Goal: Transaction & Acquisition: Download file/media

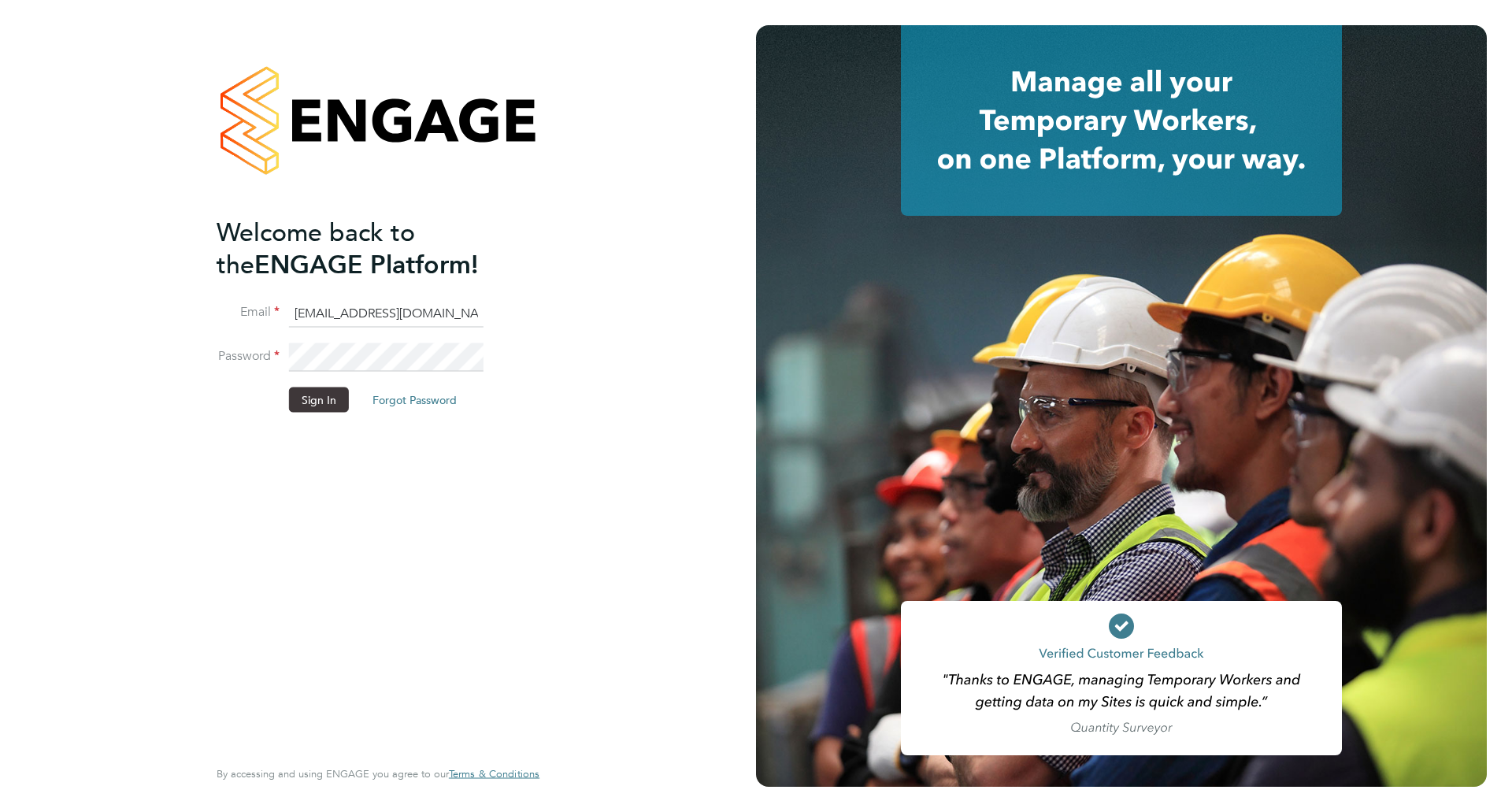
click at [324, 400] on button "Sign In" at bounding box center [319, 400] width 60 height 25
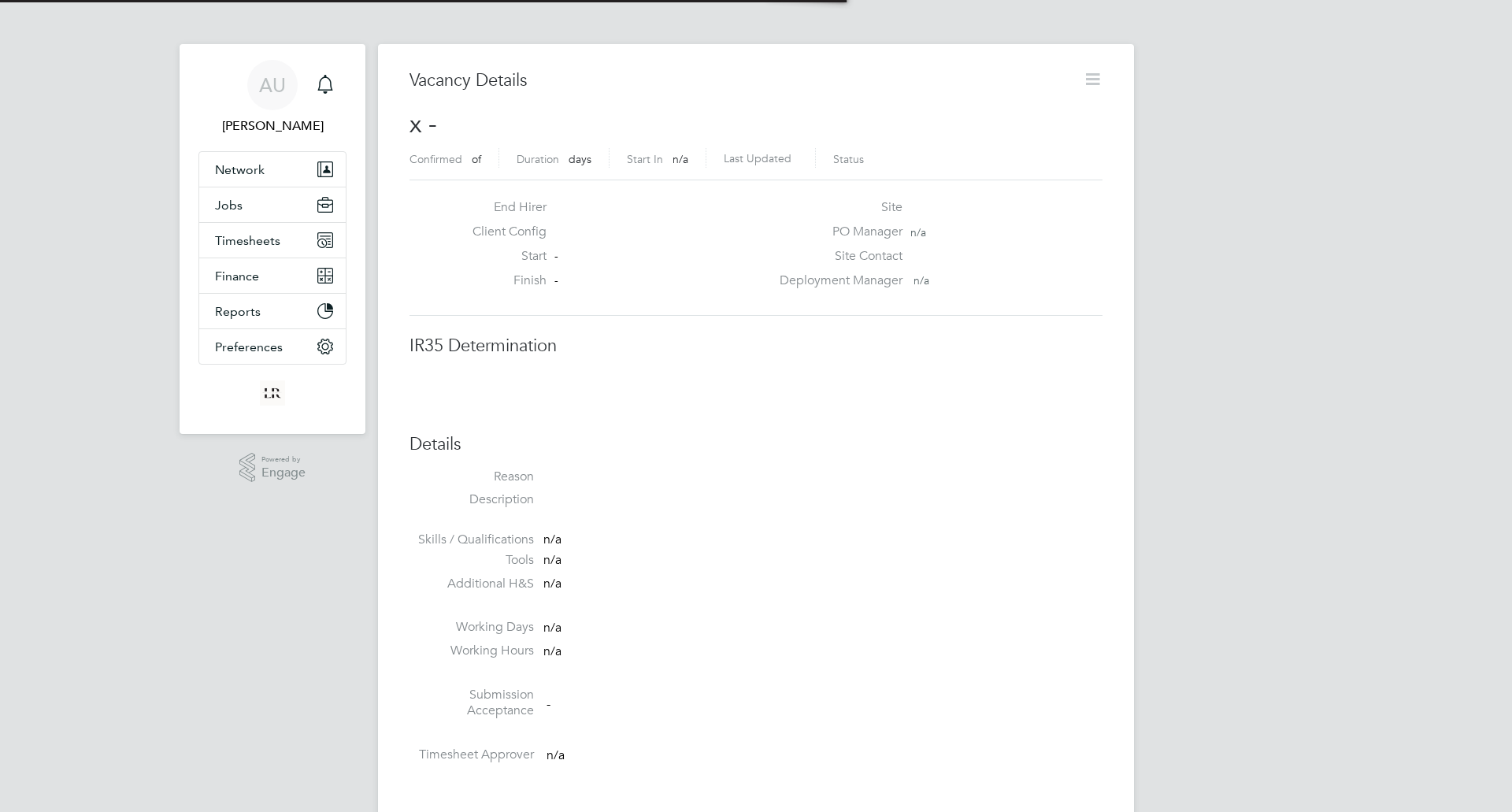
scroll to position [25, 340]
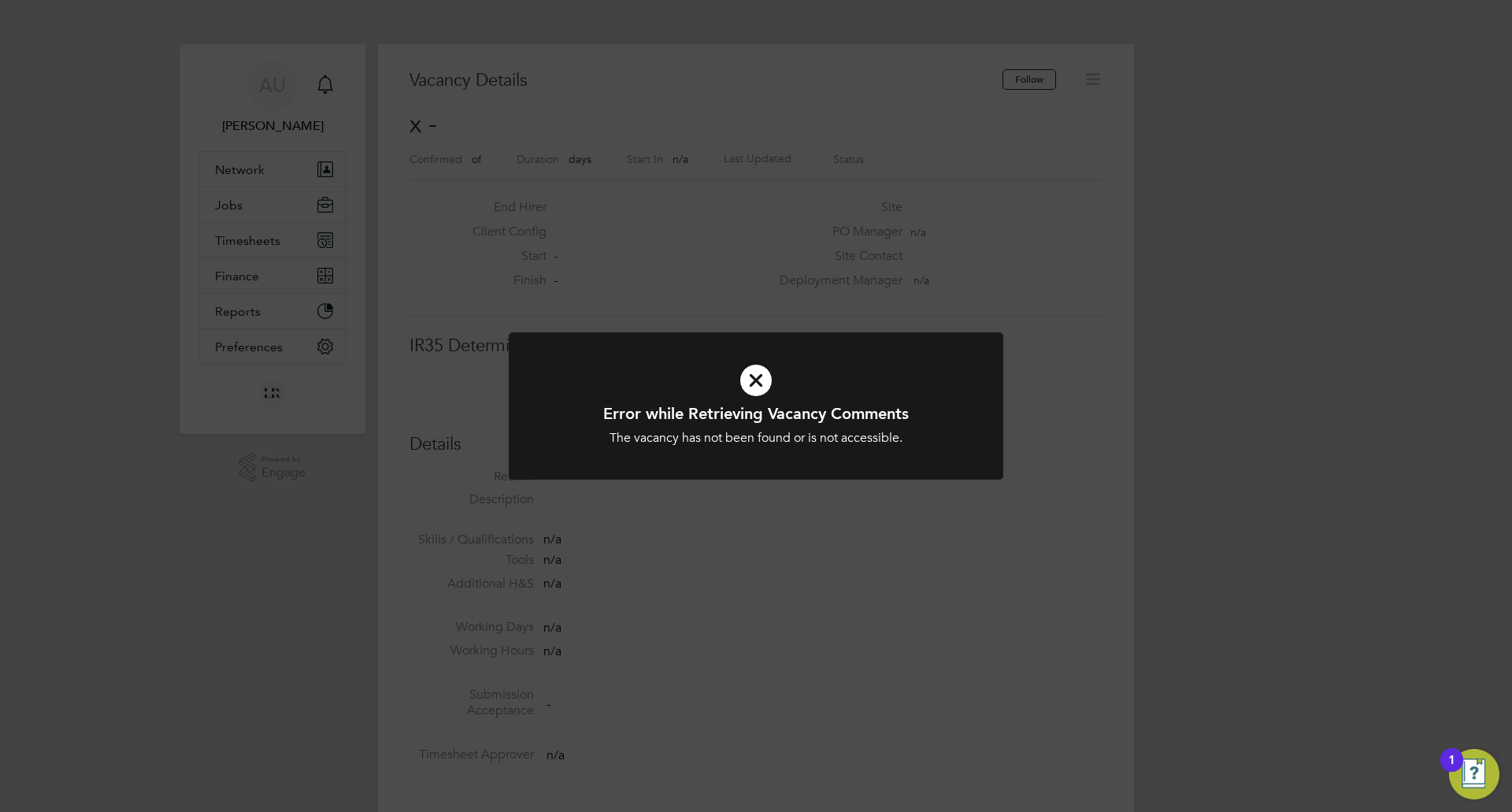
click at [770, 214] on div "Error while Retrieving Vacancy Comments The vacancy has not been found or is no…" at bounding box center [756, 406] width 1512 height 812
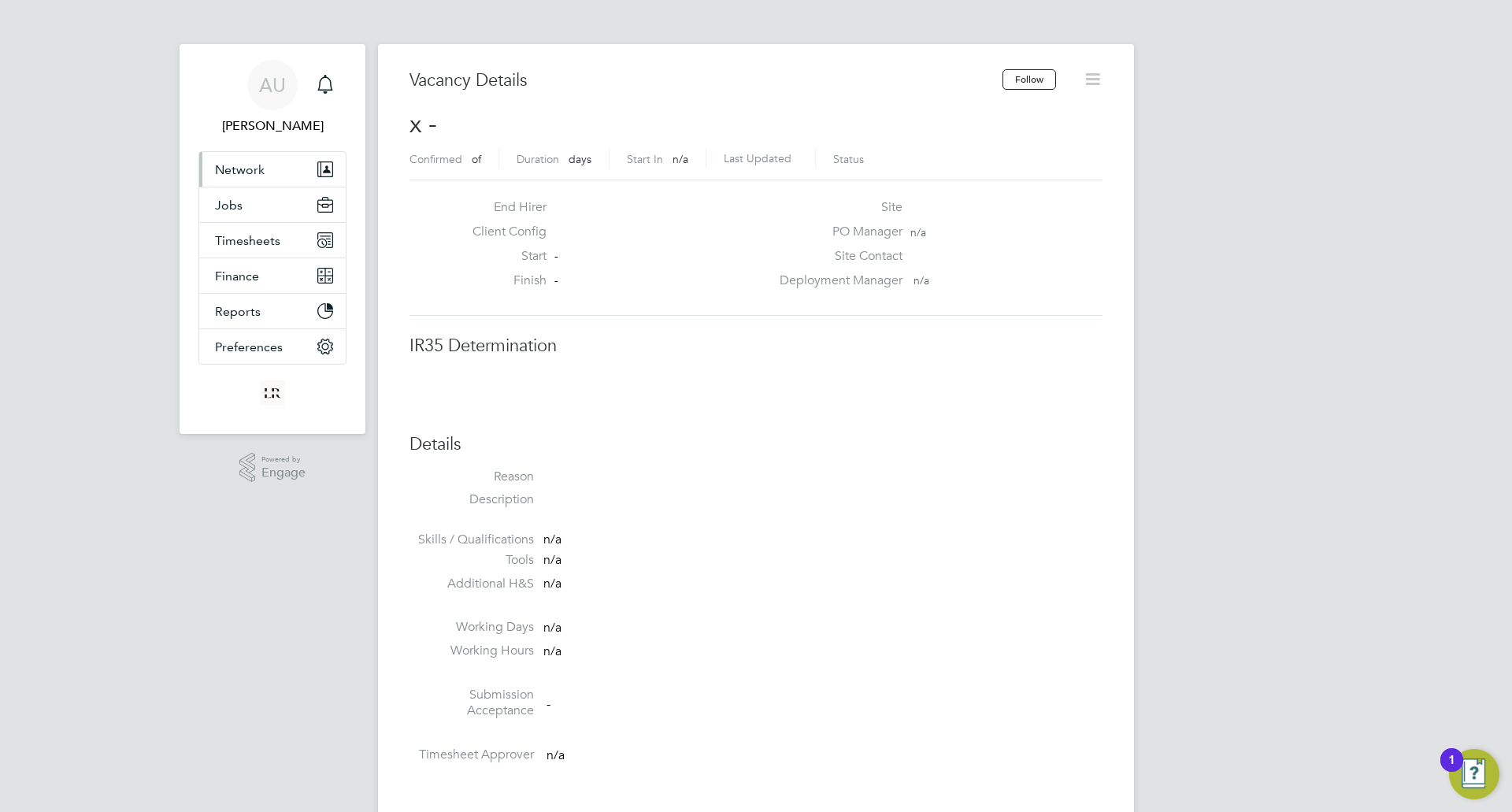
click at [240, 177] on span "Network" at bounding box center [239, 170] width 49 height 15
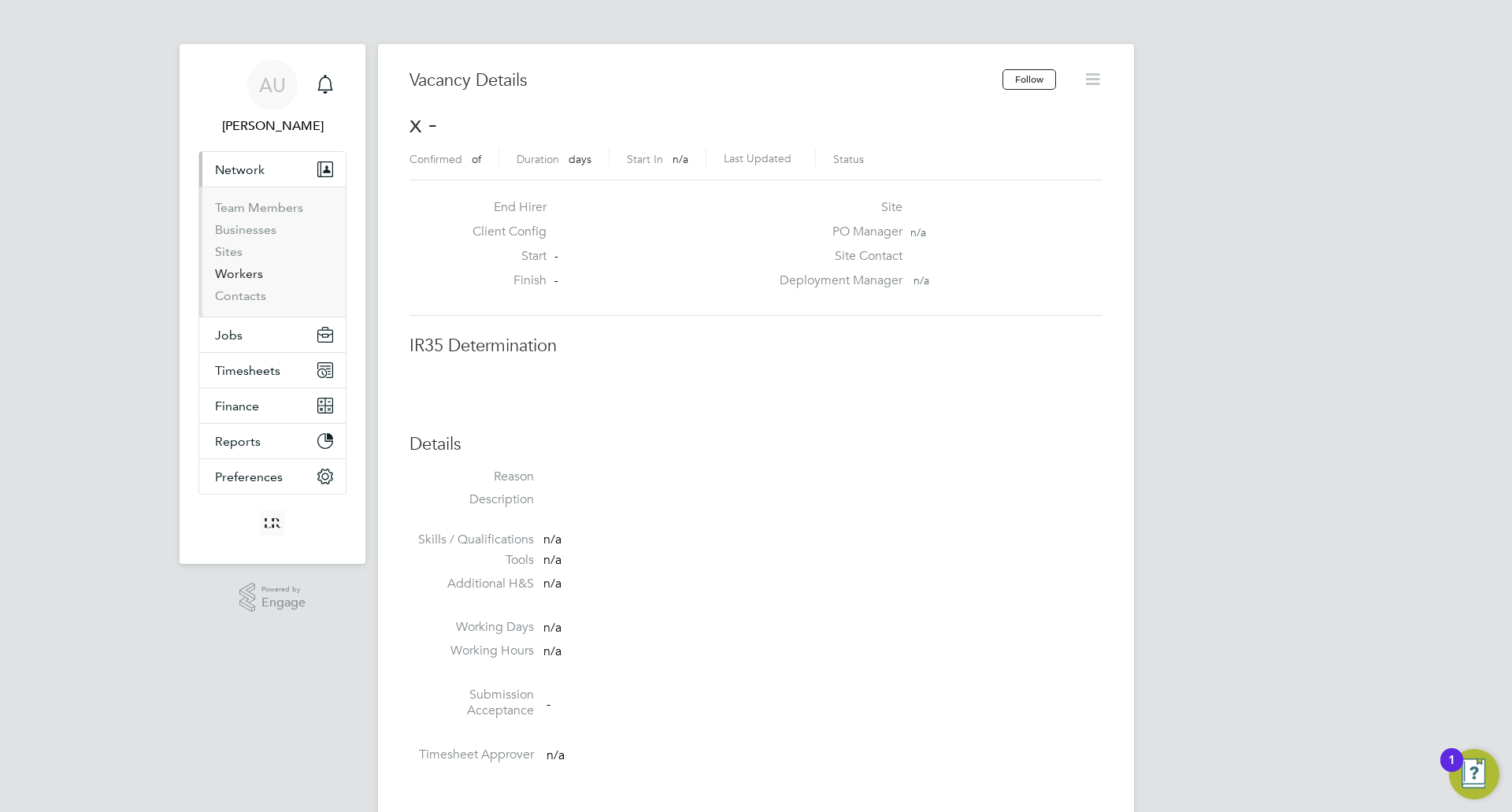
click at [244, 275] on link "Workers" at bounding box center [238, 274] width 48 height 15
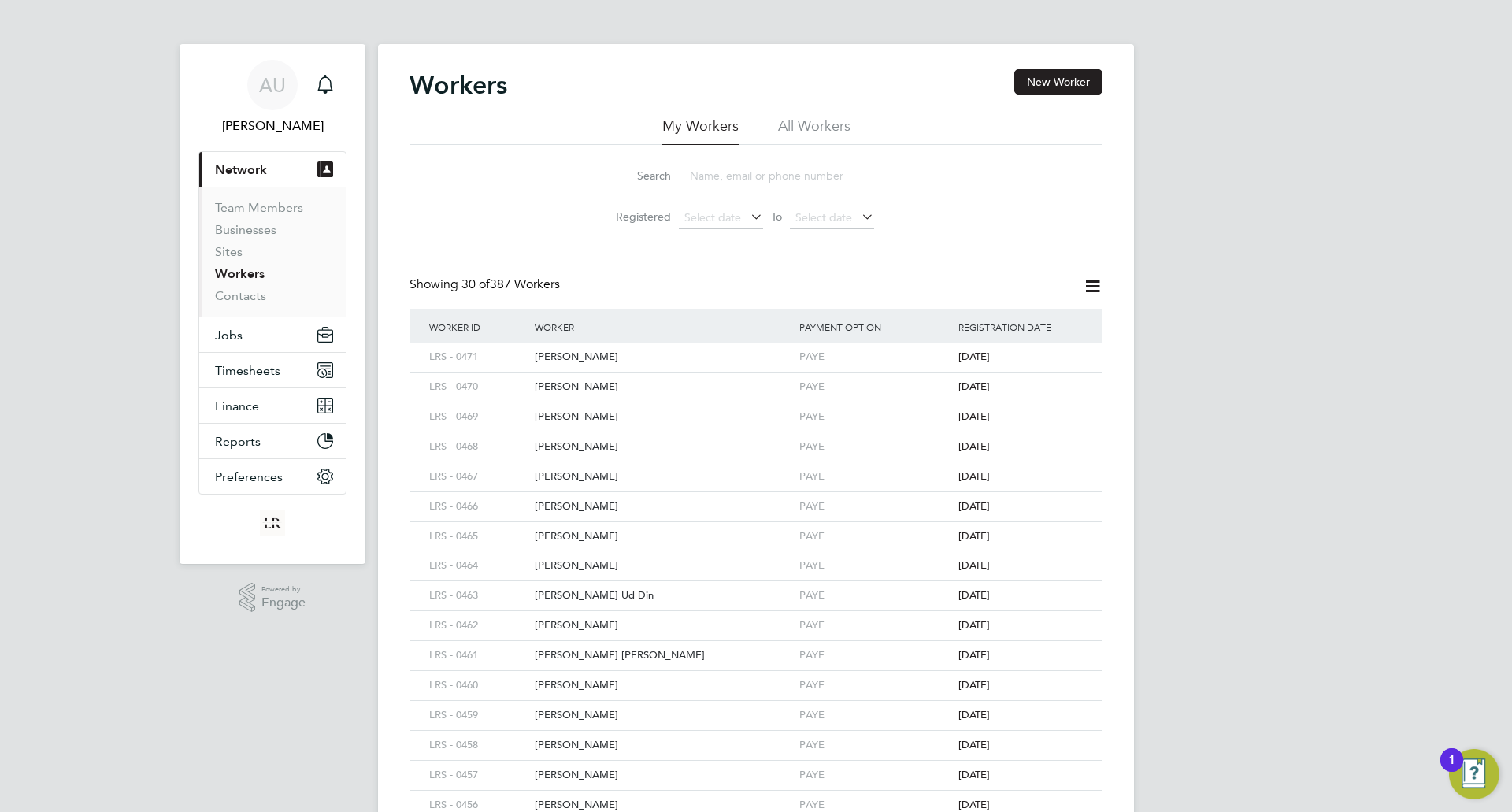
click at [797, 181] on input at bounding box center [797, 176] width 230 height 31
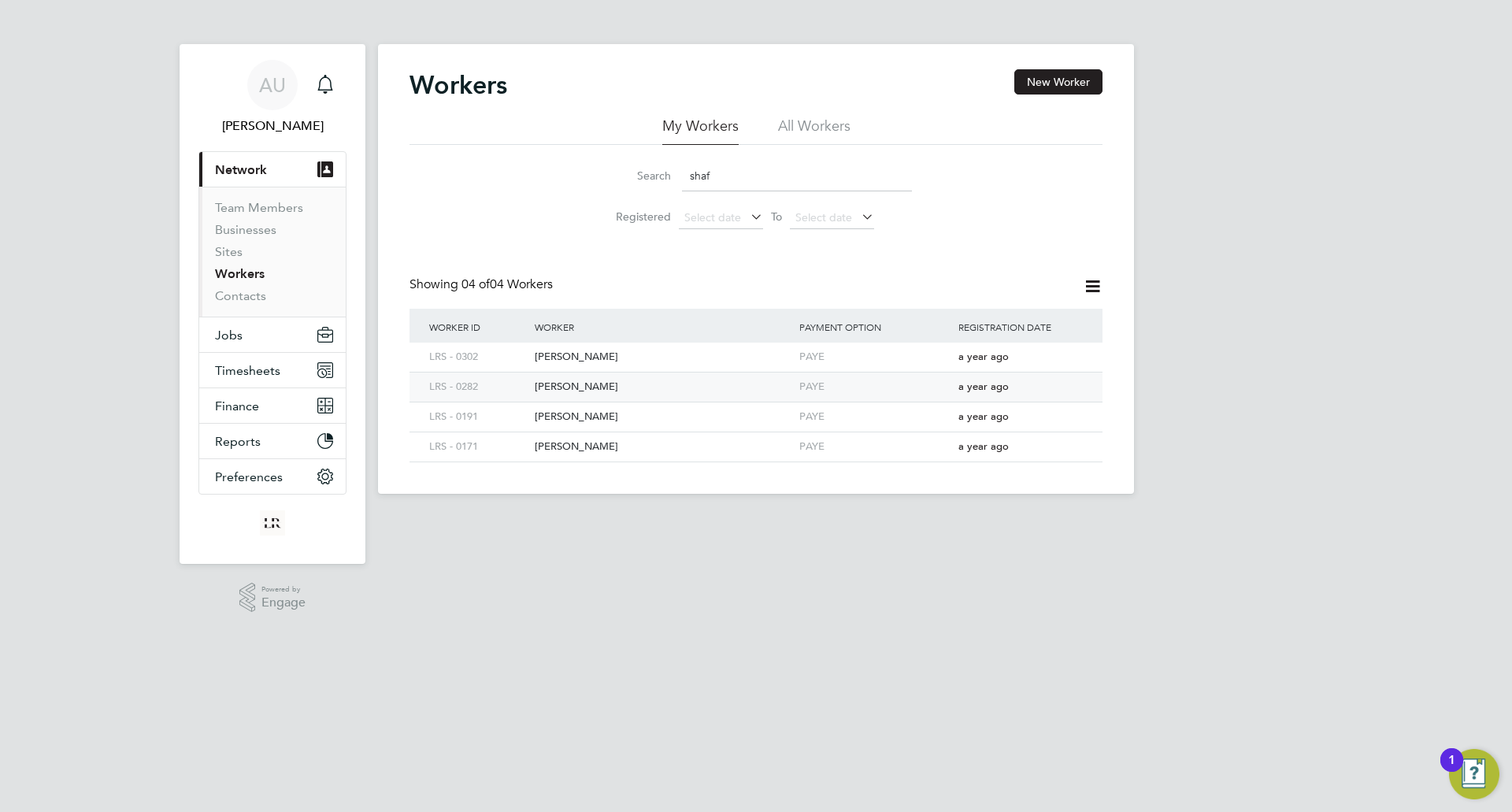
type input "shaf"
click at [618, 381] on div "[PERSON_NAME]" at bounding box center [663, 387] width 264 height 29
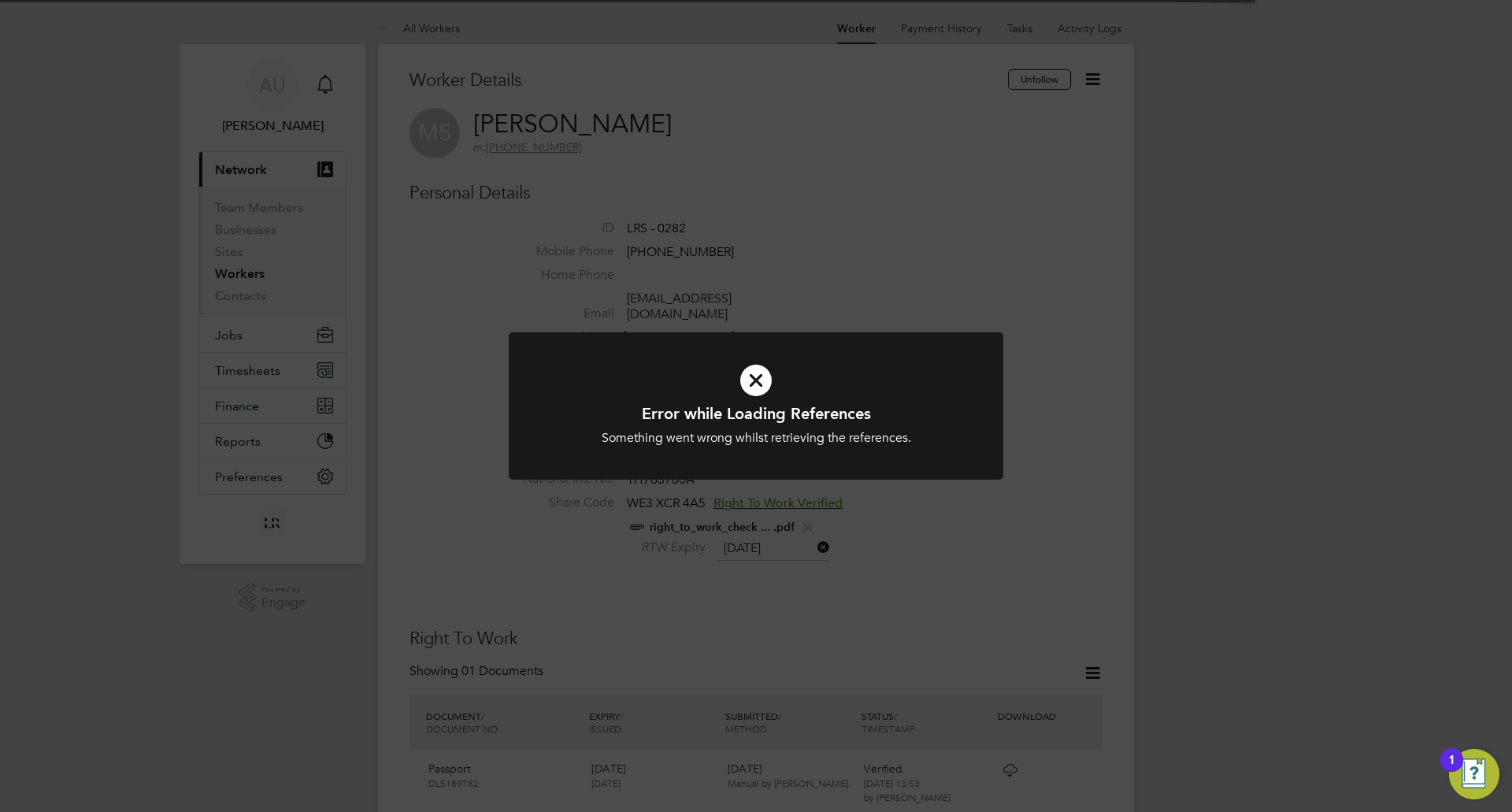
click at [968, 224] on div "Error while Loading References Something went wrong whilst retrieving the refer…" at bounding box center [756, 406] width 1512 height 812
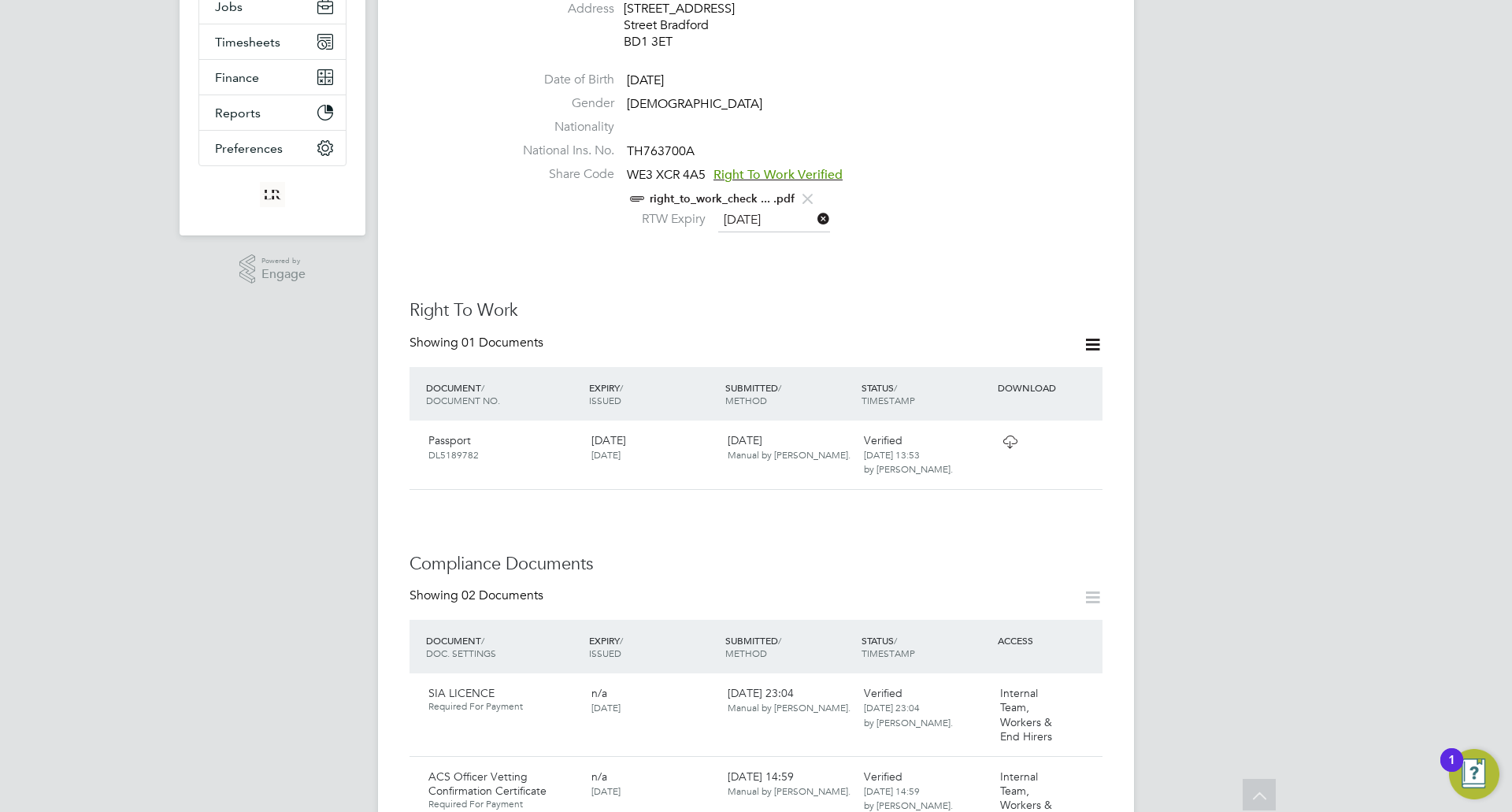
scroll to position [473, 0]
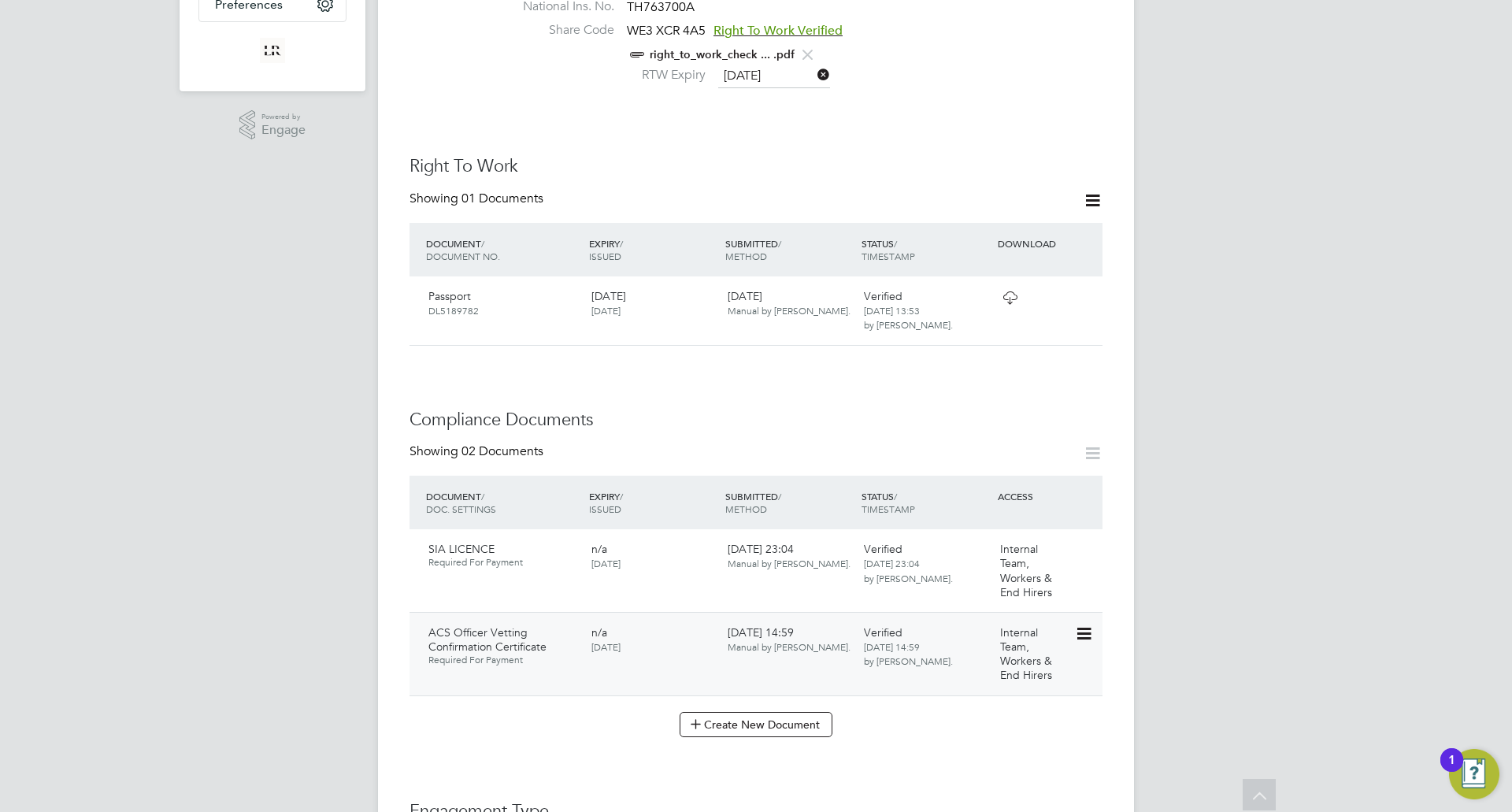
click at [1086, 638] on icon at bounding box center [1083, 634] width 16 height 19
click at [1023, 693] on li "Download Document" at bounding box center [1028, 694] width 126 height 22
